Goal: Task Accomplishment & Management: Complete application form

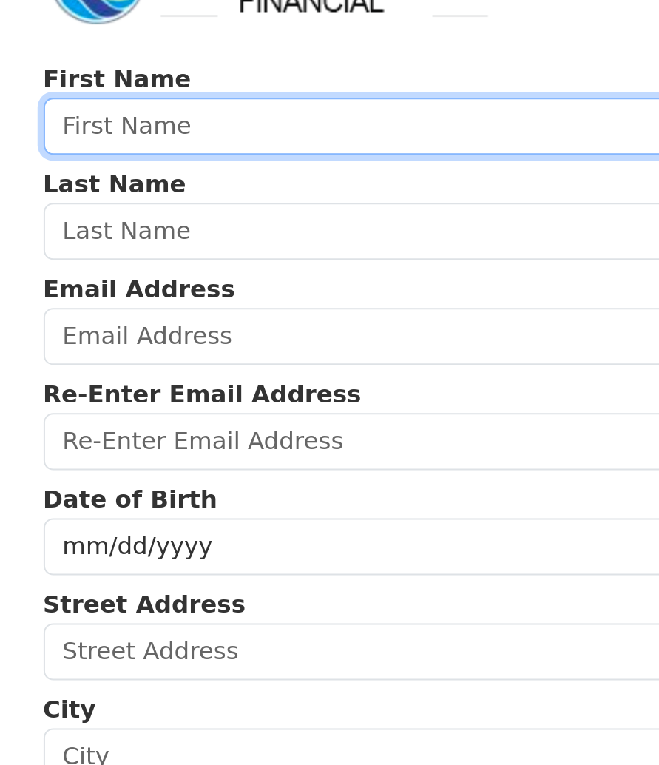
click at [92, 103] on input "text" at bounding box center [329, 117] width 515 height 28
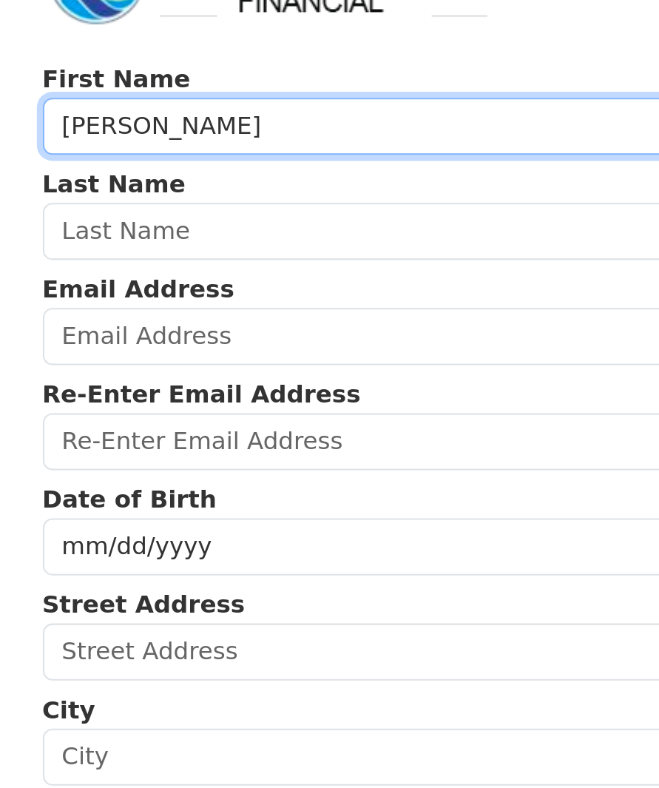
type input "Giovanna"
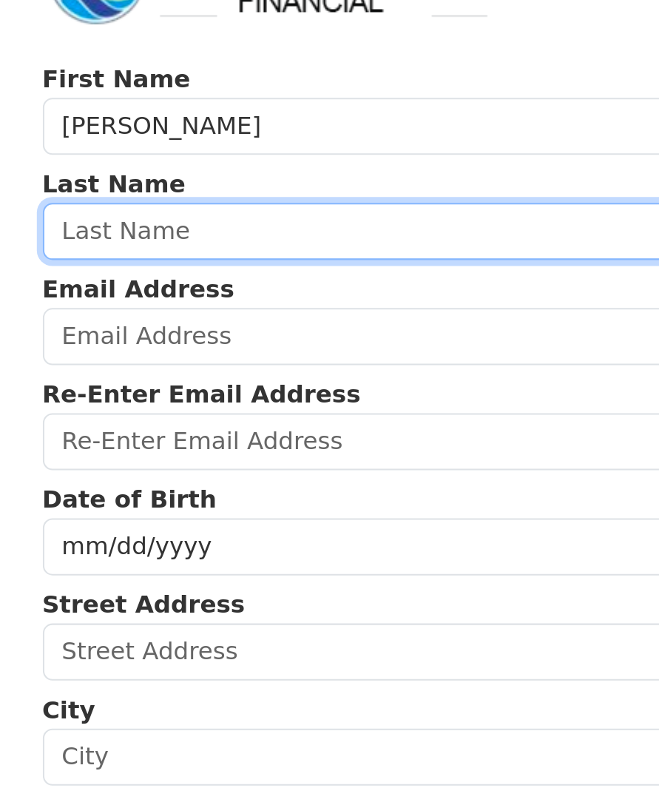
click at [80, 155] on input "text" at bounding box center [329, 169] width 515 height 28
type input "Arioli"
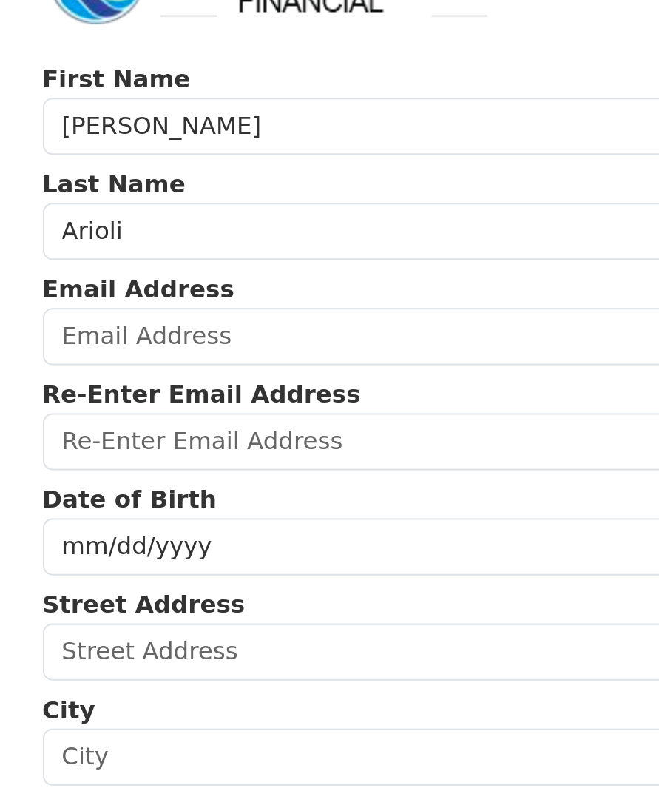
click at [84, 206] on input "email" at bounding box center [329, 220] width 515 height 28
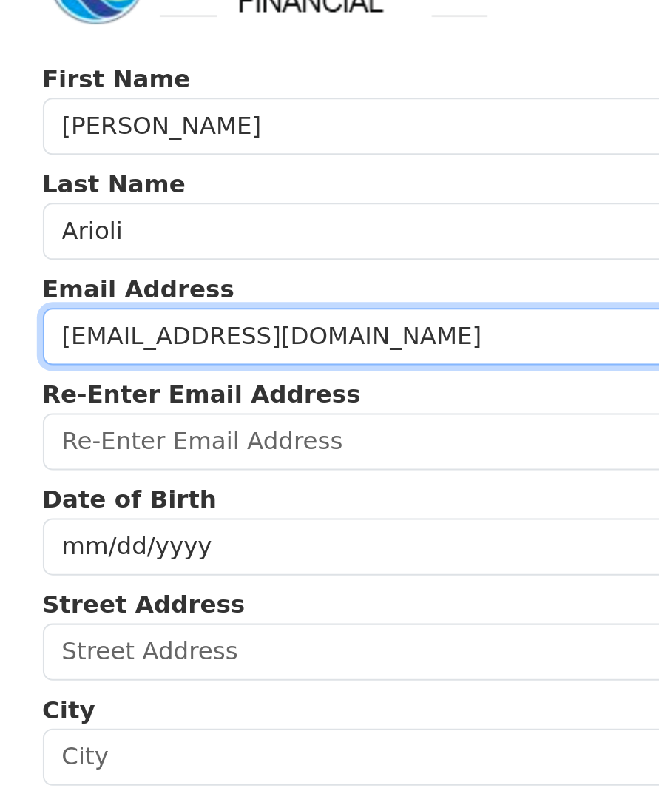
type input "hwnhulagrl21@gmail.com"
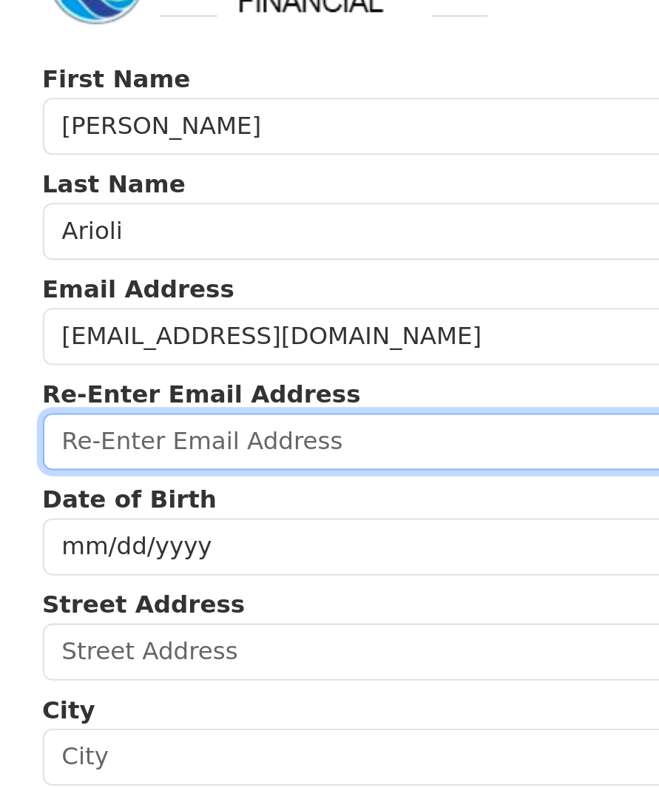
click at [102, 258] on input "email" at bounding box center [329, 272] width 515 height 28
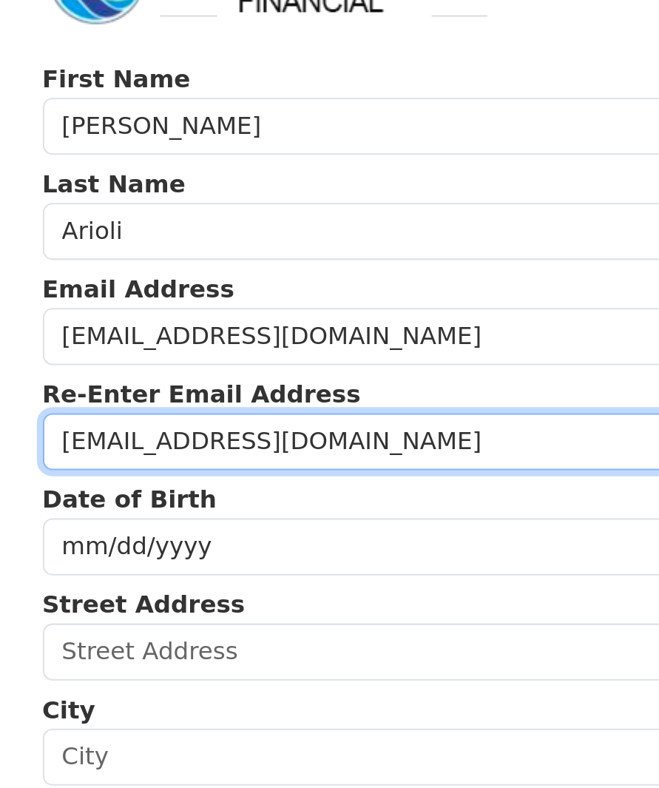
type input "hwnhulagrl21@gmail.com"
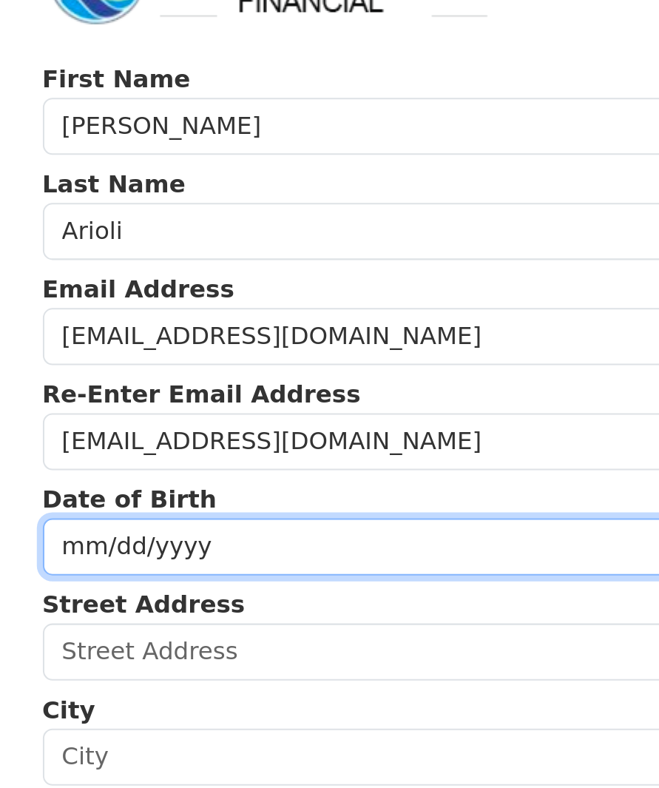
click at [72, 310] on input "date" at bounding box center [329, 324] width 515 height 28
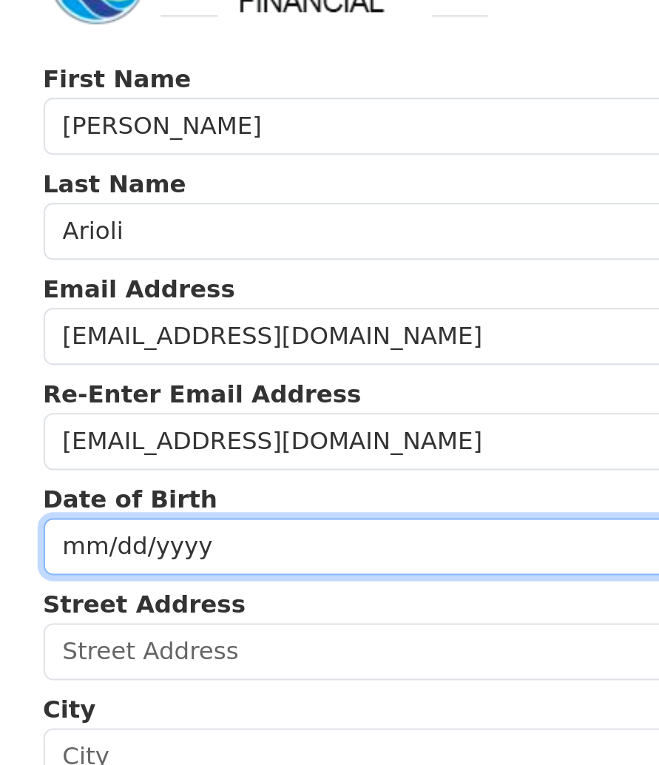
click at [285, 310] on input "1966-12-15" at bounding box center [329, 324] width 515 height 28
type input "1966-12-11"
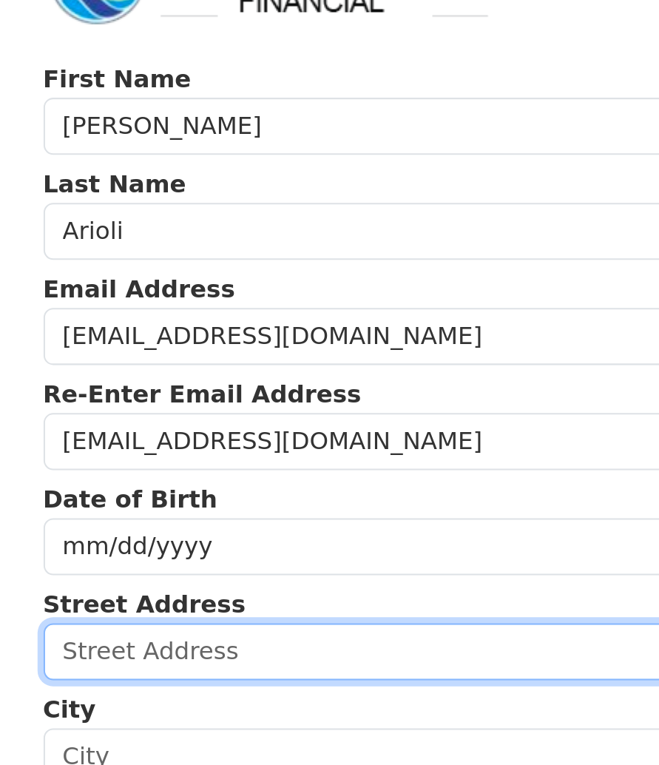
click at [90, 362] on input "text" at bounding box center [329, 376] width 515 height 28
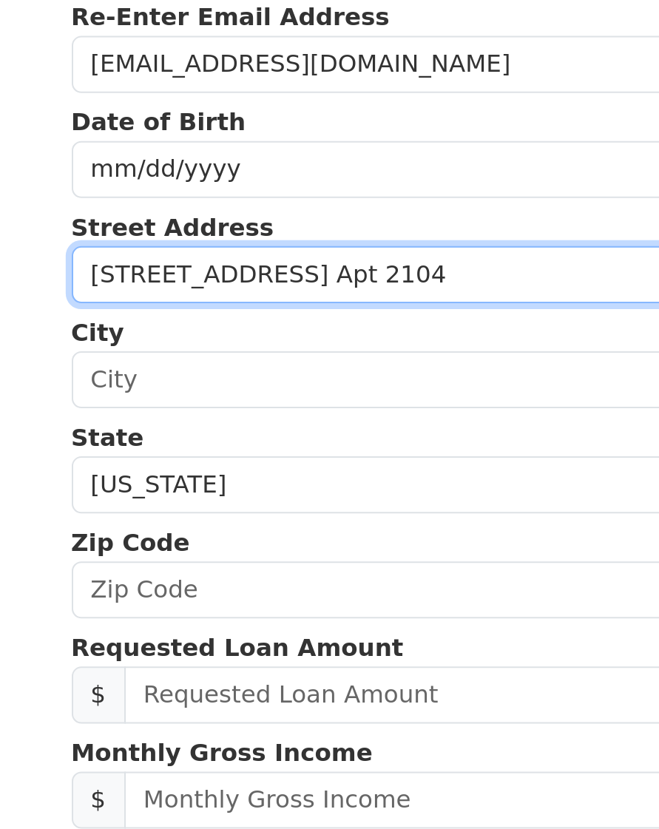
type input "73-4411 Kakahiaka st. Apt 2104"
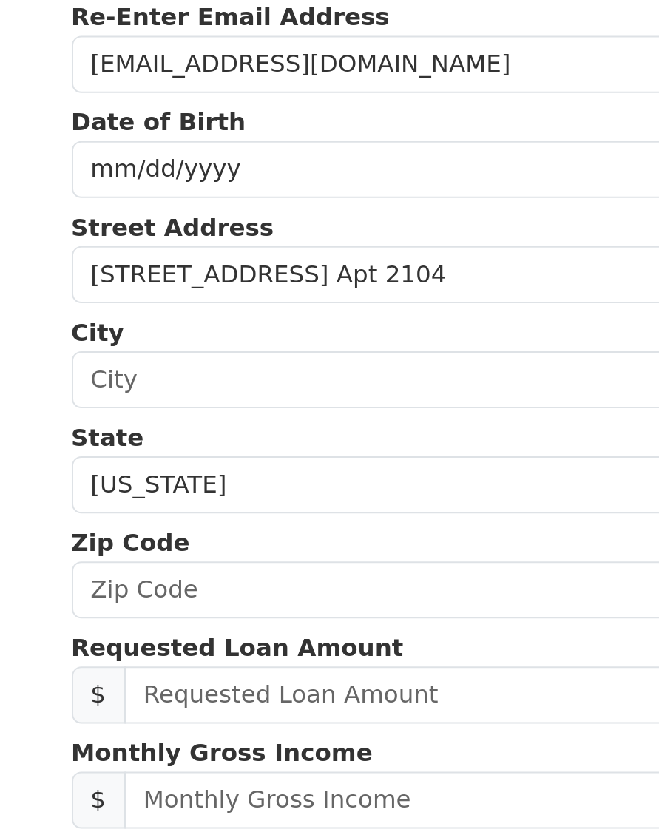
click at [72, 414] on input "text" at bounding box center [329, 428] width 515 height 28
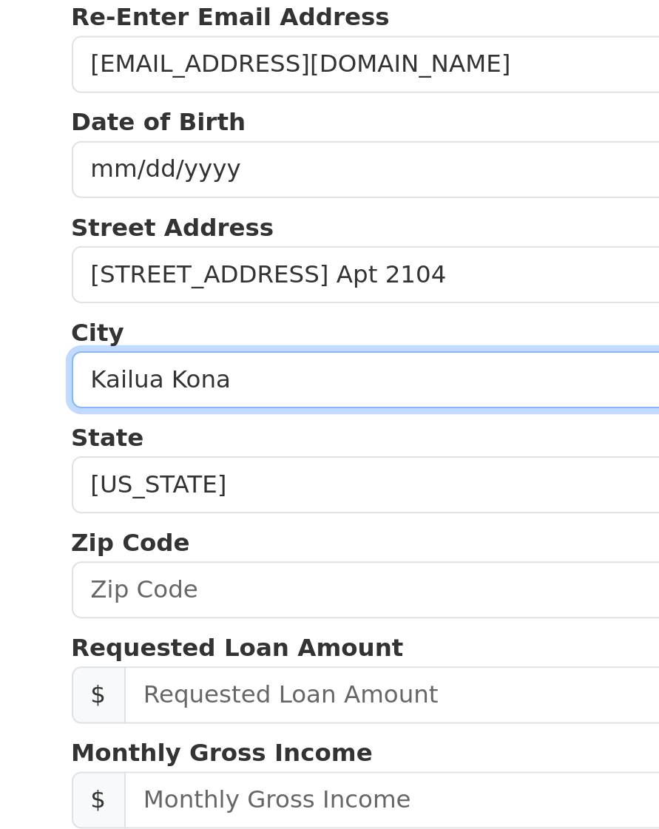
type input "Kailua Kona"
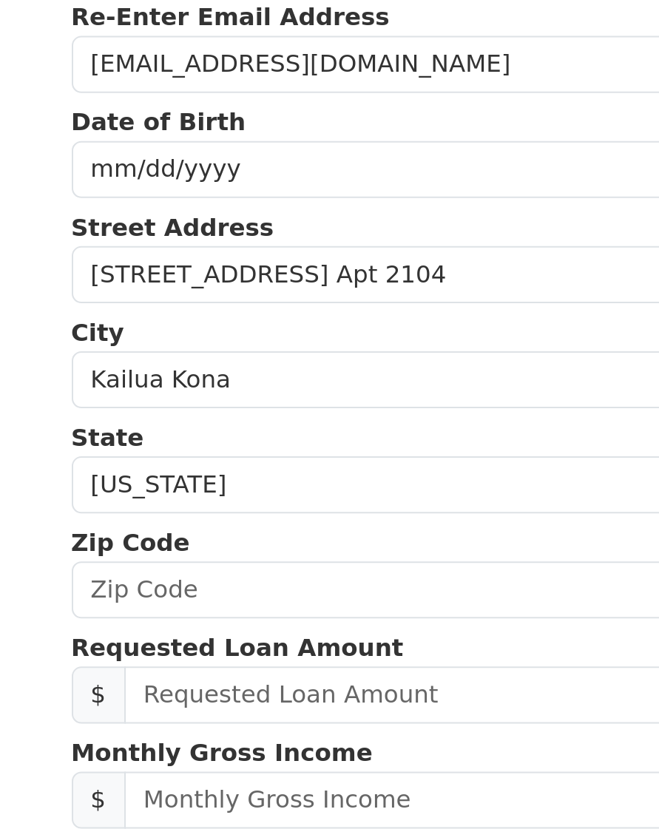
click at [95, 465] on select "Alabama Alaska Arizona Arkansas California Colorado Connecticut Delaware Distri…" at bounding box center [329, 479] width 515 height 28
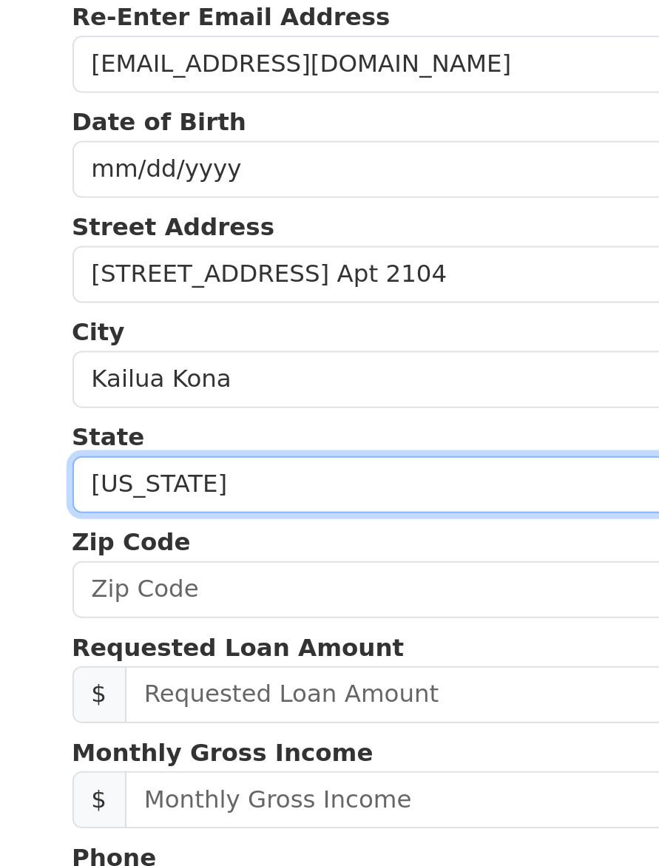
select select "HI"
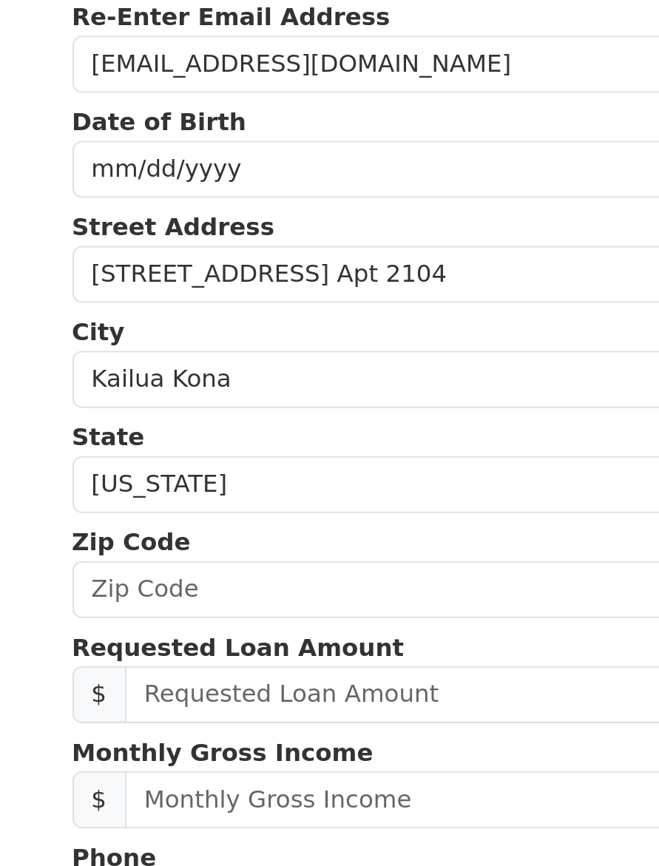
click at [113, 517] on input "text" at bounding box center [329, 531] width 515 height 28
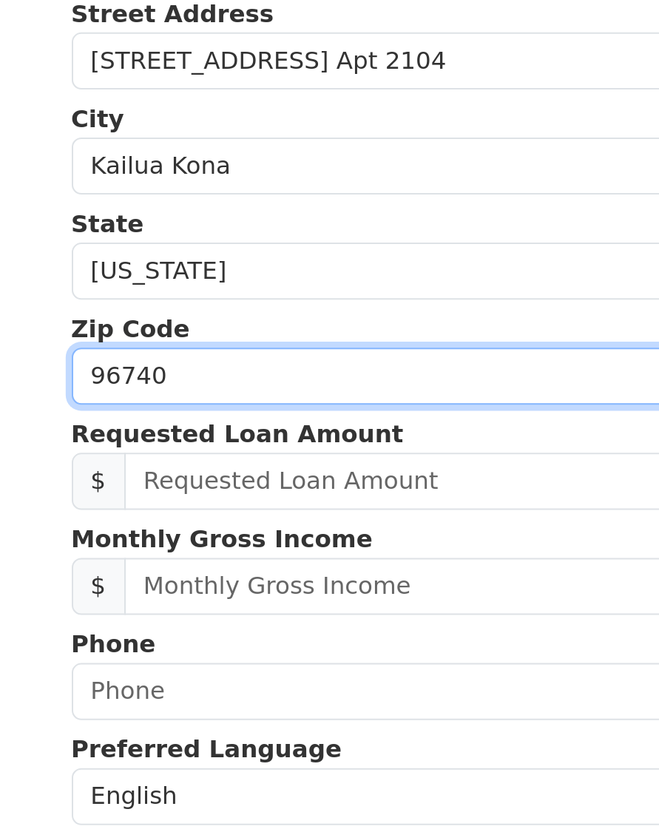
type input "96740"
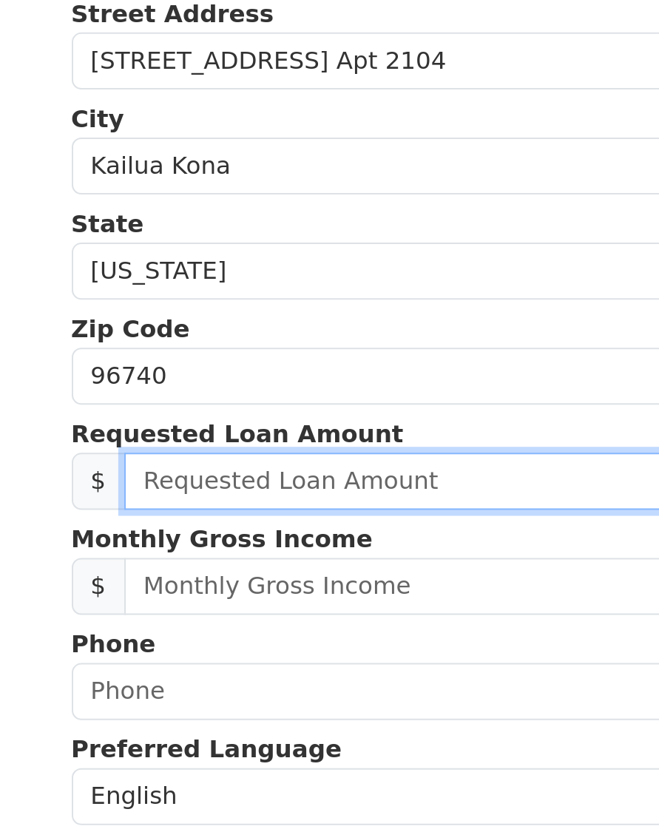
click at [115, 569] on input "text" at bounding box center [342, 583] width 489 height 28
type input "1.00"
type input "5,000.00"
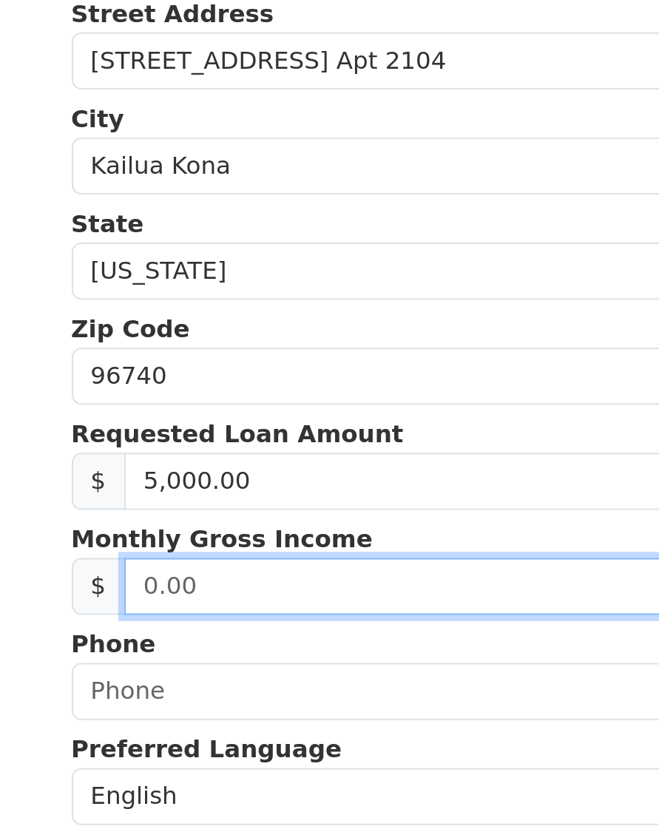
click at [118, 621] on input "text" at bounding box center [342, 635] width 489 height 28
type input "2,844.00"
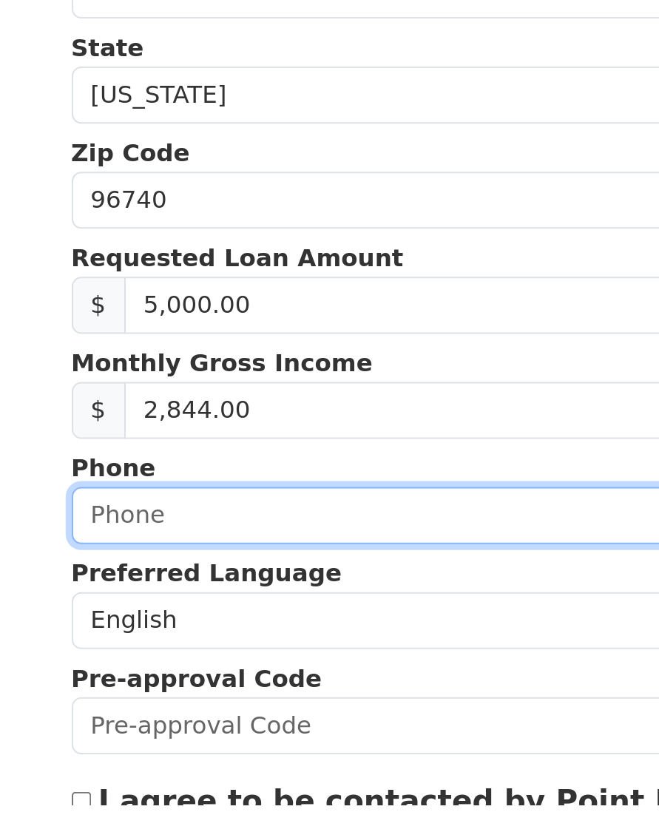
click at [80, 672] on input "text" at bounding box center [329, 686] width 515 height 28
type input "(808) 494-2875"
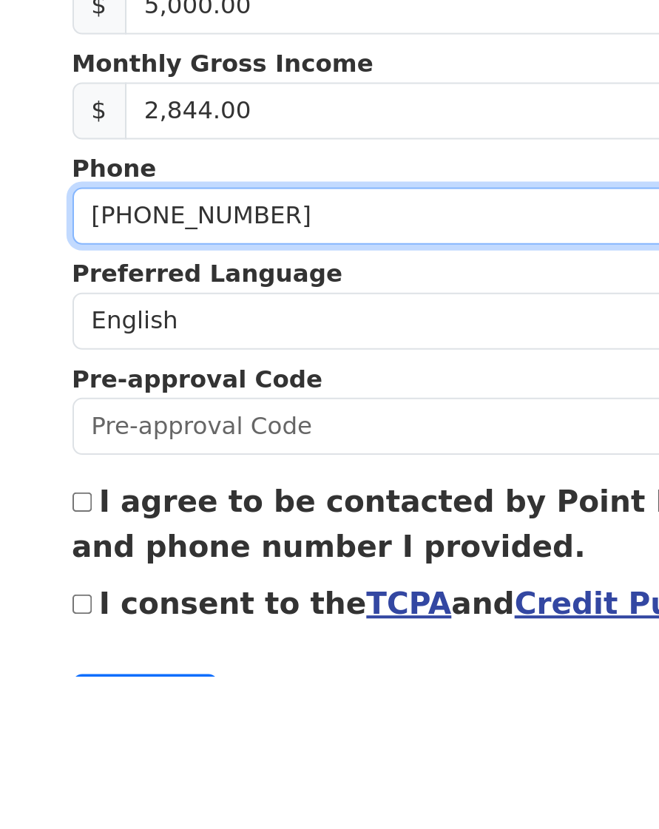
scroll to position [86, 0]
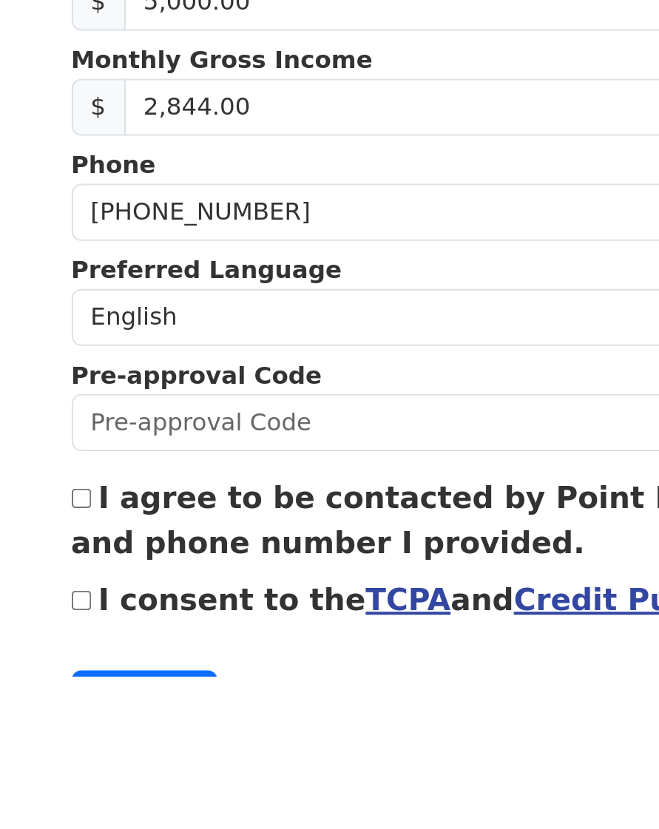
click at [72, 737] on input "I agree to be contacted by Point Break at the email address and phone number I …" at bounding box center [77, 742] width 10 height 10
checkbox input "true"
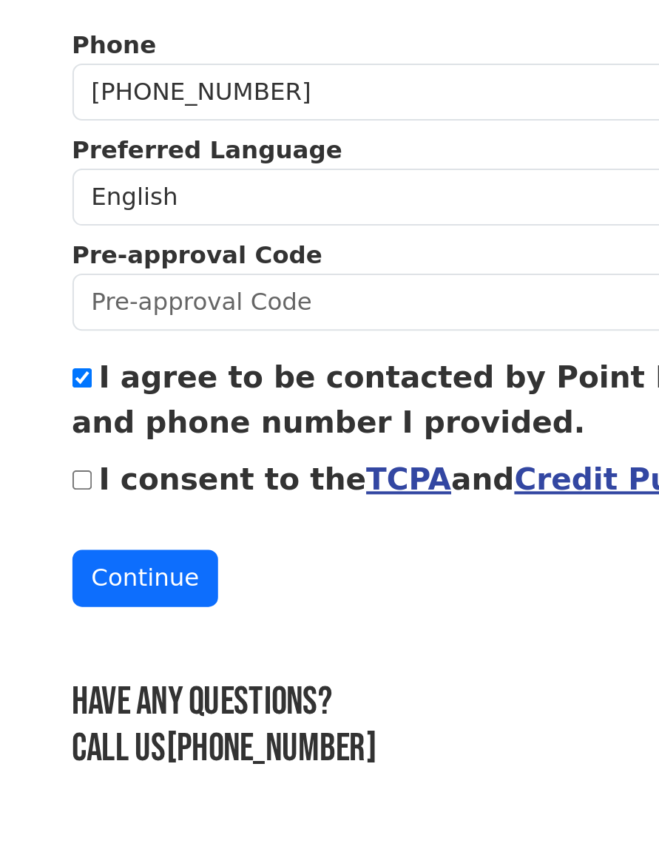
scroll to position [191, 0]
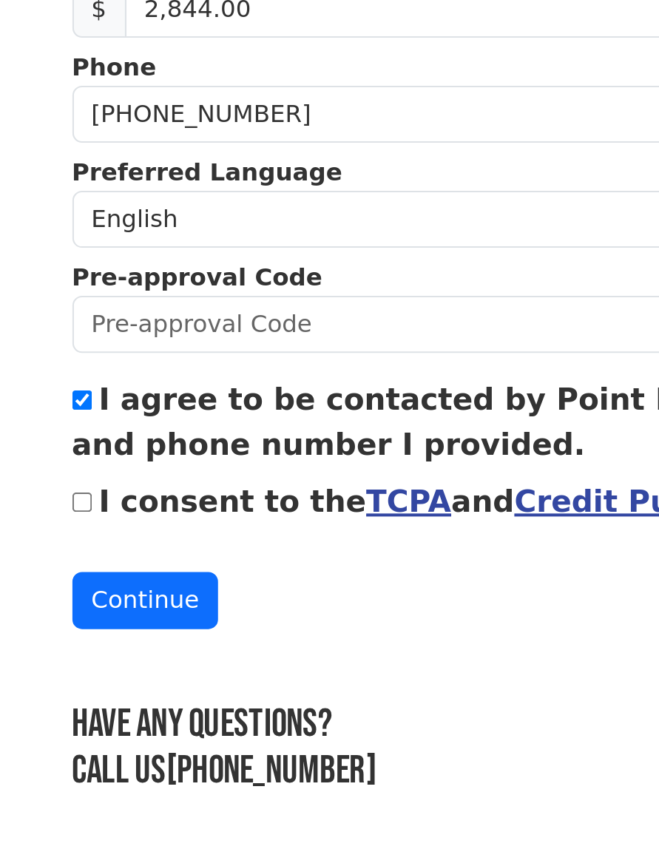
click at [72, 682] on input "I consent to the TCPA and Credit Pull Consent" at bounding box center [77, 687] width 10 height 10
checkbox input "true"
click at [87, 721] on button "Continue" at bounding box center [108, 735] width 72 height 28
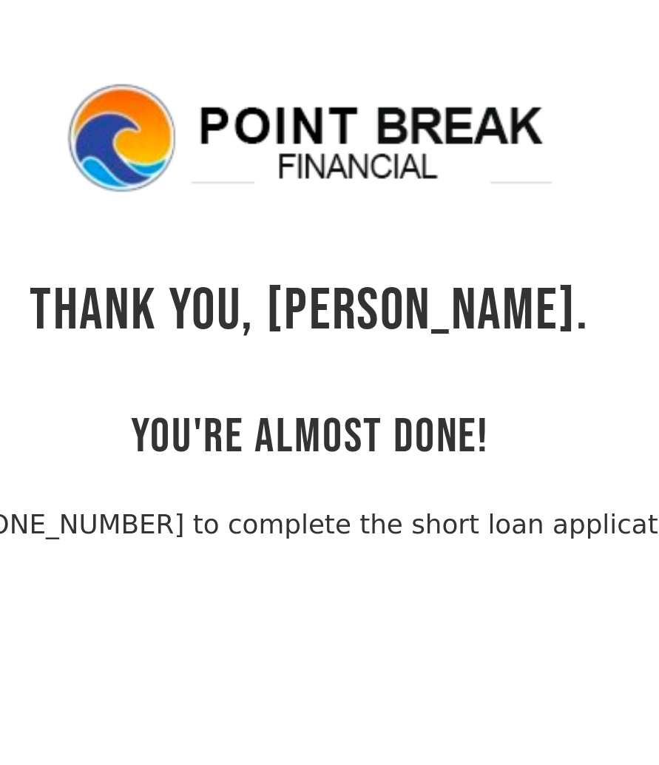
click at [223, 95] on div "THANK YOU, [PERSON_NAME]. YOU'RE ALMOST DONE! Please call [PHONE_NUMBER] to com…" at bounding box center [329, 140] width 515 height 209
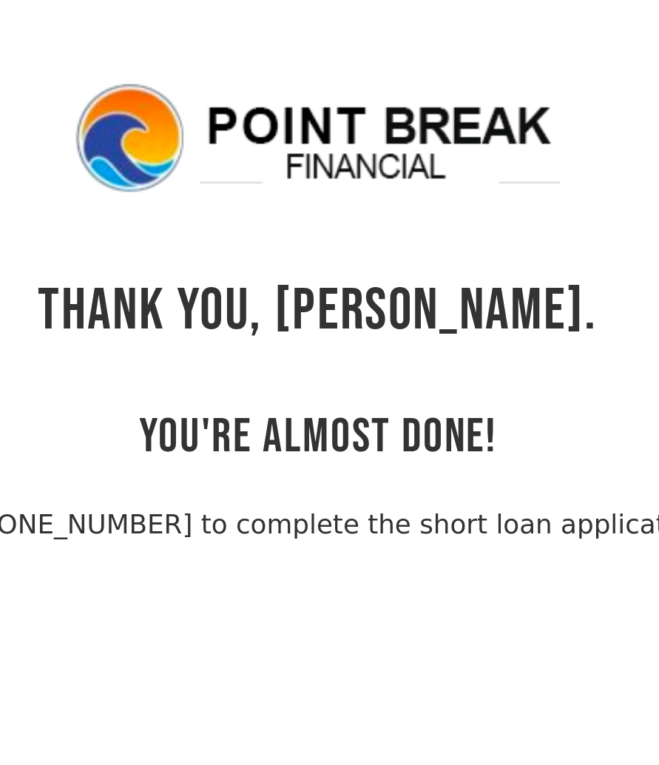
click at [251, 82] on img at bounding box center [330, 62] width 222 height 53
